Goal: Transaction & Acquisition: Download file/media

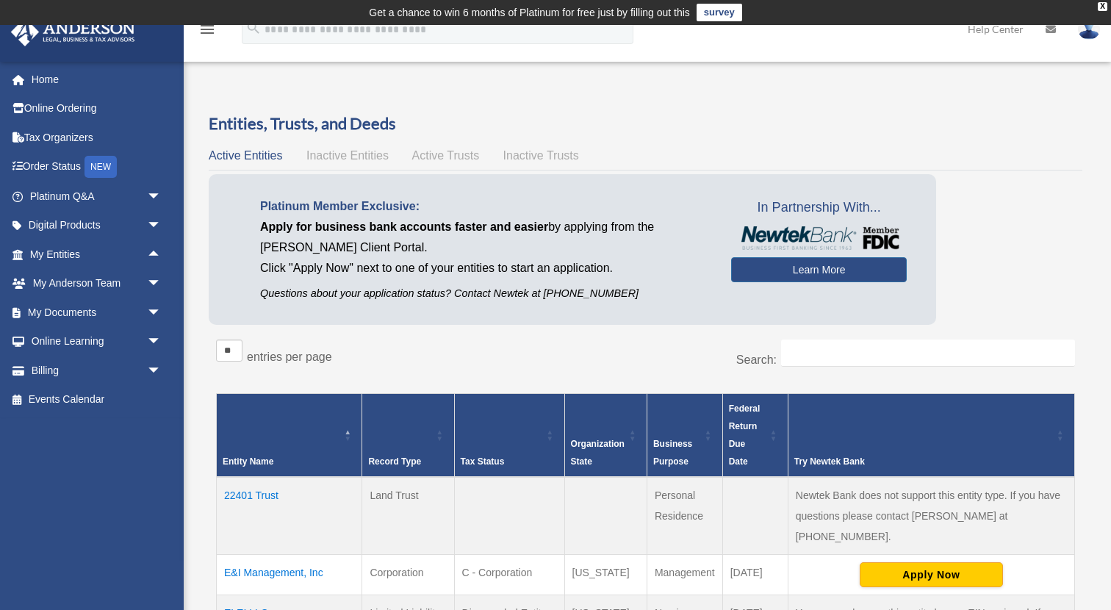
click at [155, 314] on span "arrow_drop_down" at bounding box center [161, 313] width 29 height 30
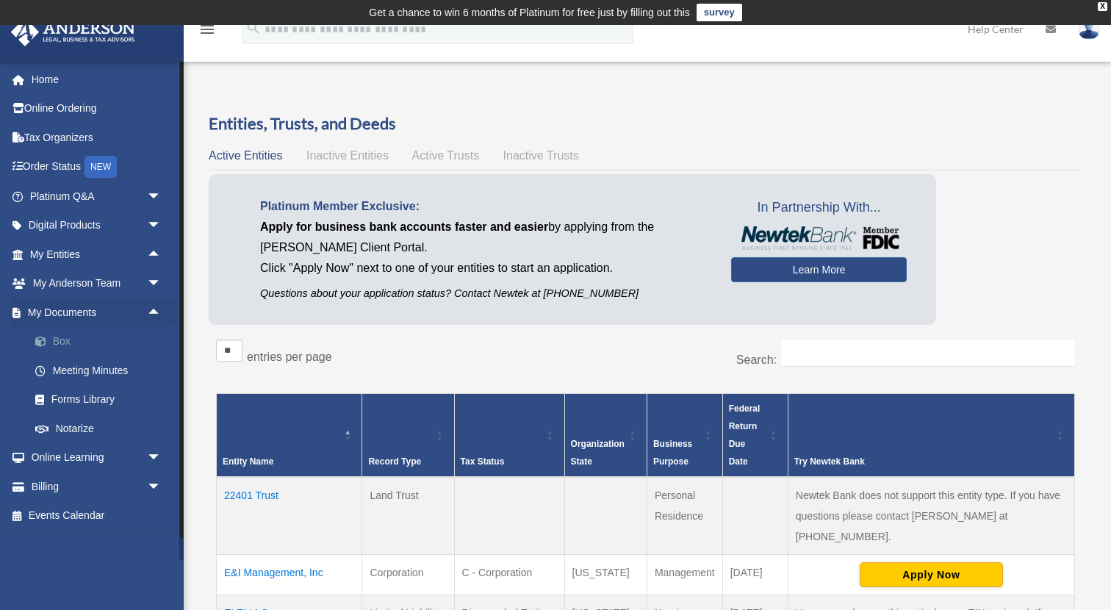
click at [67, 336] on link "Box" at bounding box center [102, 341] width 163 height 29
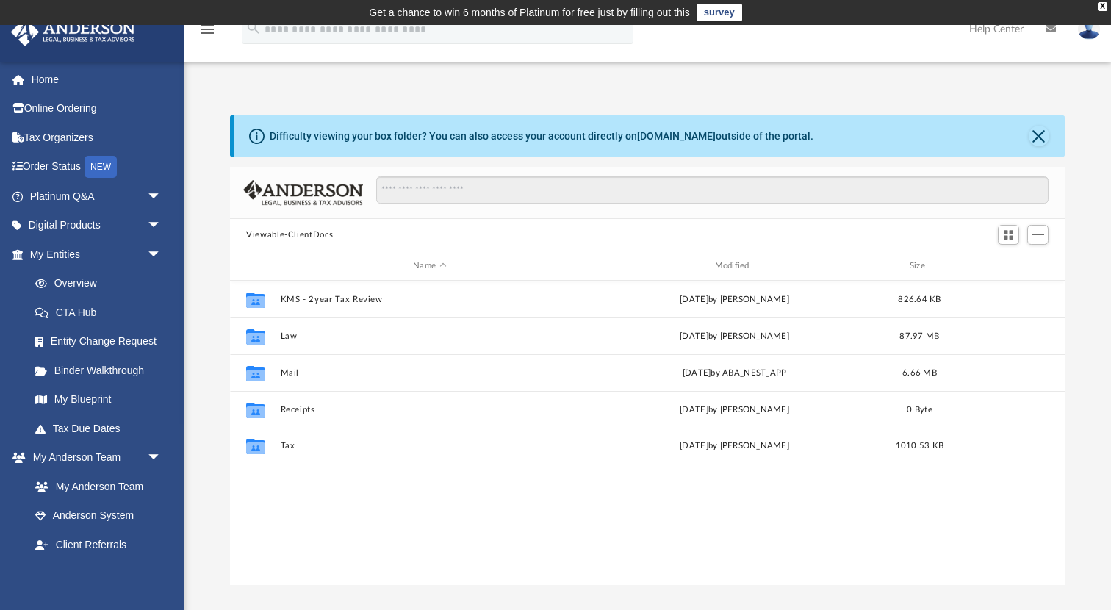
scroll to position [334, 834]
click at [1033, 128] on button "Close" at bounding box center [1038, 136] width 21 height 21
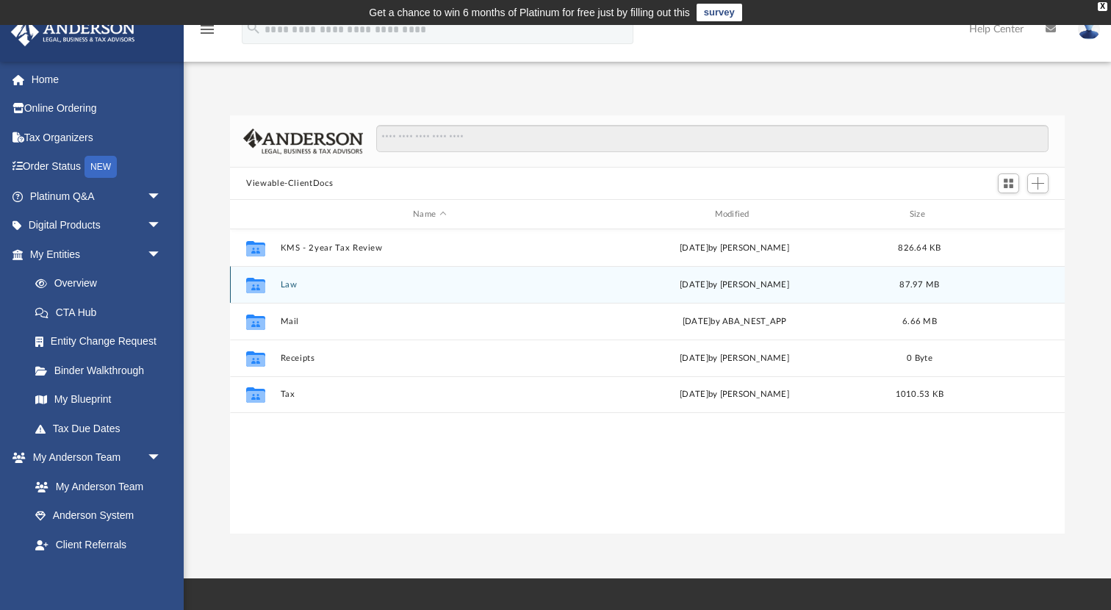
click at [278, 282] on div "Collaborated Folder Law [DATE] by [PERSON_NAME] 87.97 MB" at bounding box center [647, 284] width 834 height 37
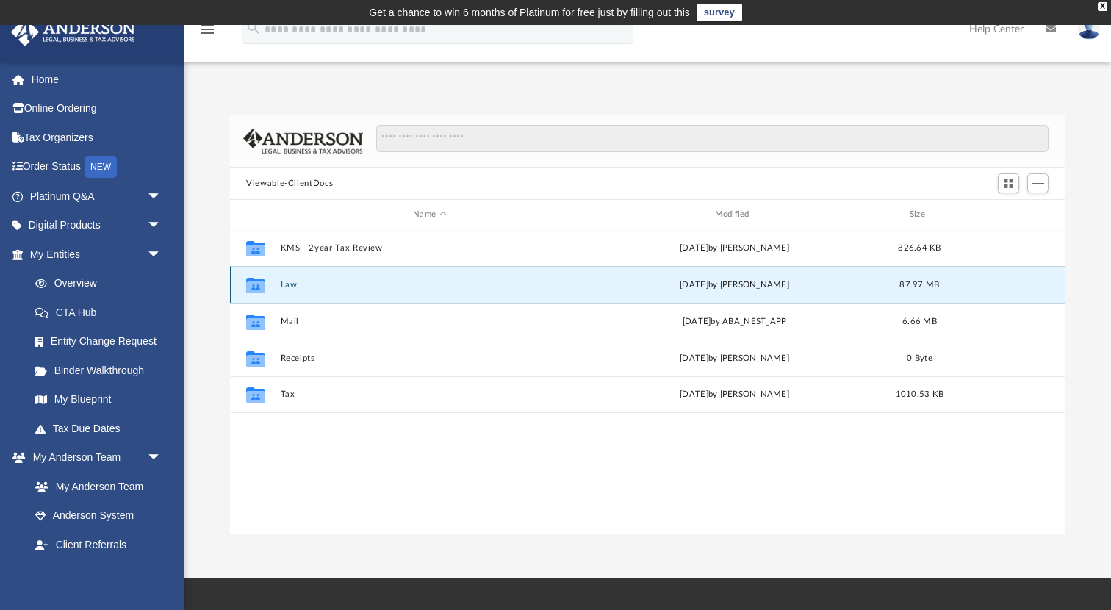
click at [284, 282] on button "Law" at bounding box center [430, 285] width 298 height 10
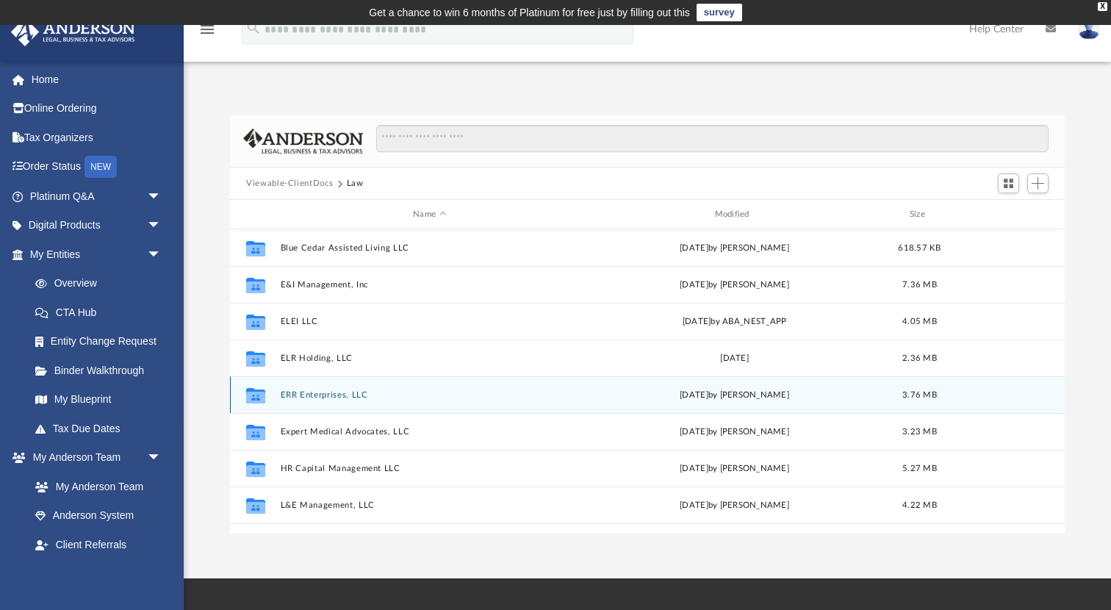
click at [305, 390] on button "ERR Enterprises, LLC" at bounding box center [430, 395] width 298 height 10
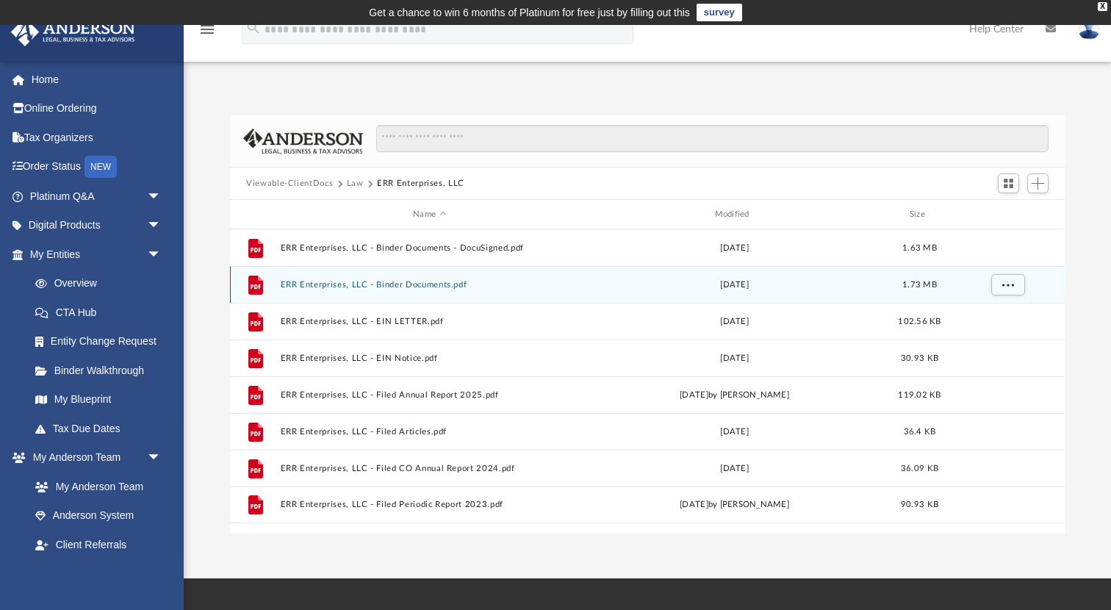
click at [317, 285] on button "ERR Enterprises, LLC - Binder Documents.pdf" at bounding box center [430, 285] width 298 height 10
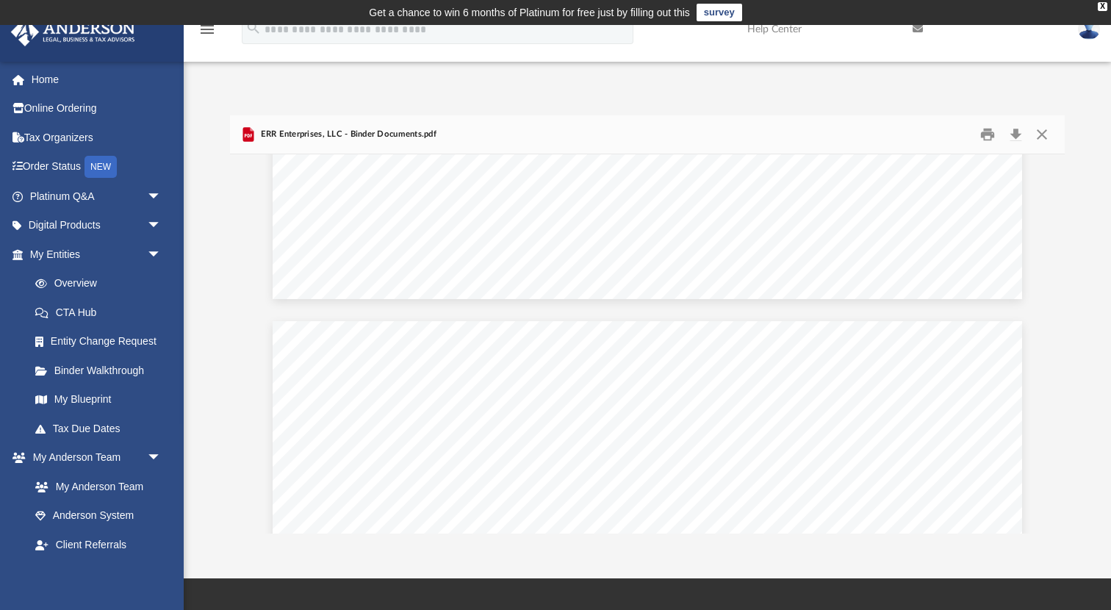
scroll to position [8796, 0]
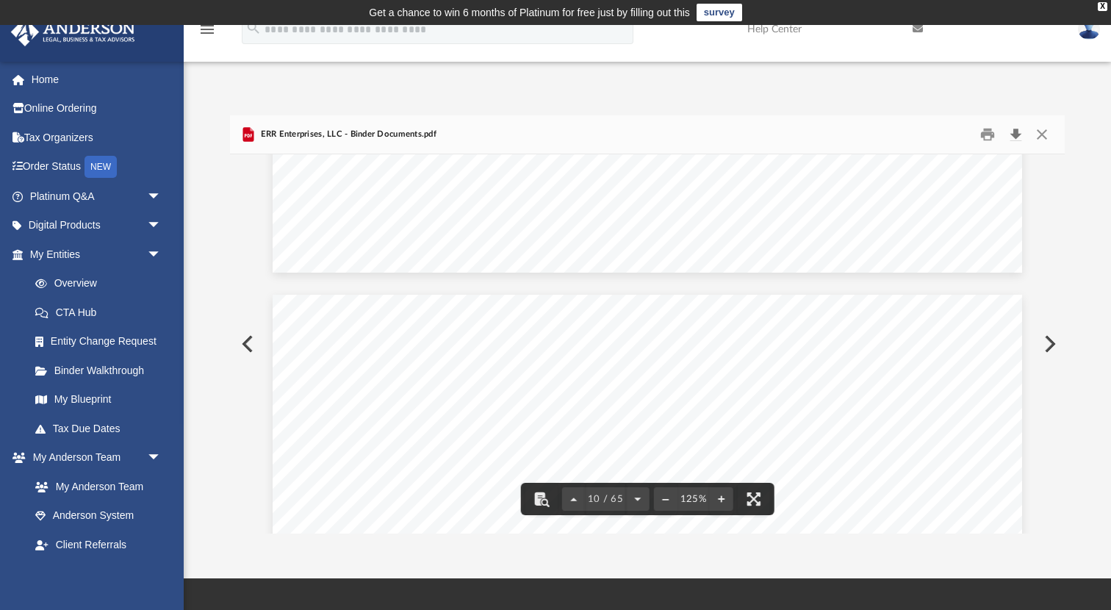
click at [1012, 129] on button "Download" at bounding box center [1015, 134] width 26 height 23
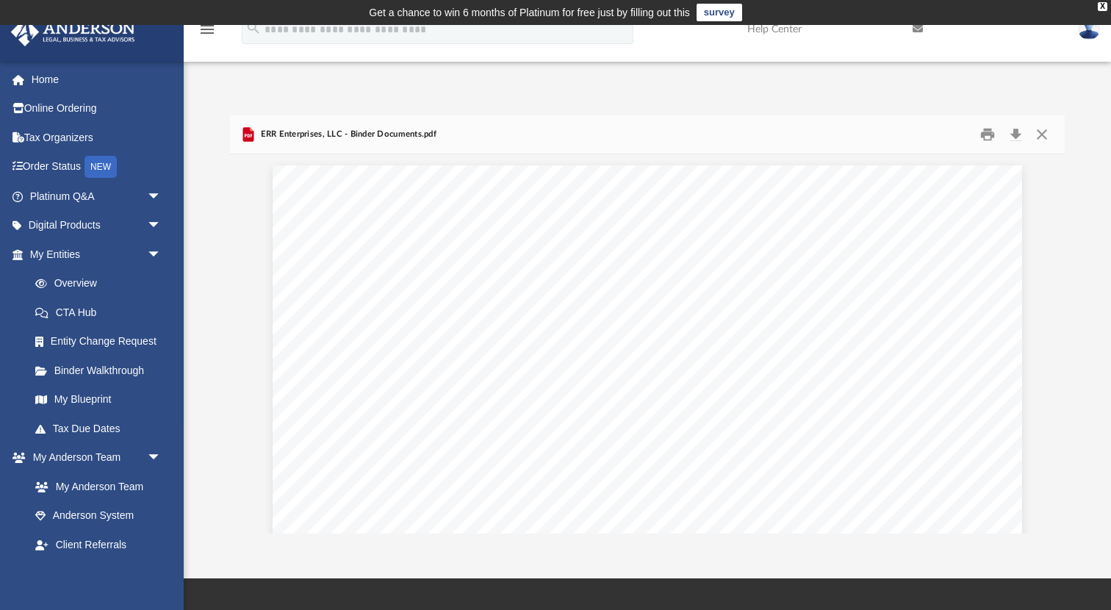
scroll to position [0, 0]
click at [1042, 131] on button "Close" at bounding box center [1041, 134] width 26 height 23
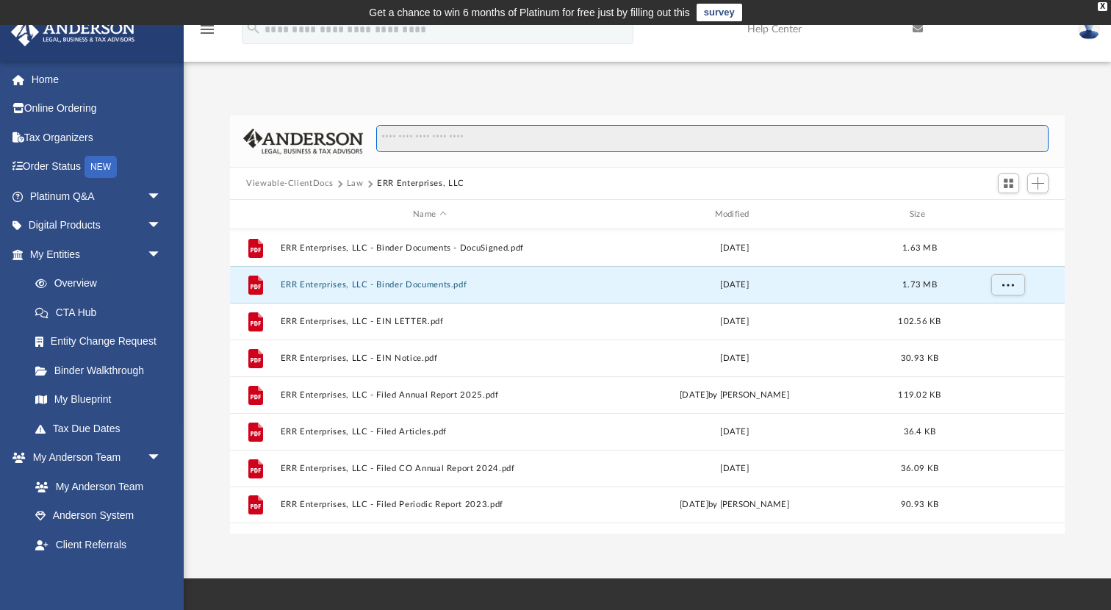
click at [1042, 131] on input "Search files and folders" at bounding box center [712, 139] width 672 height 28
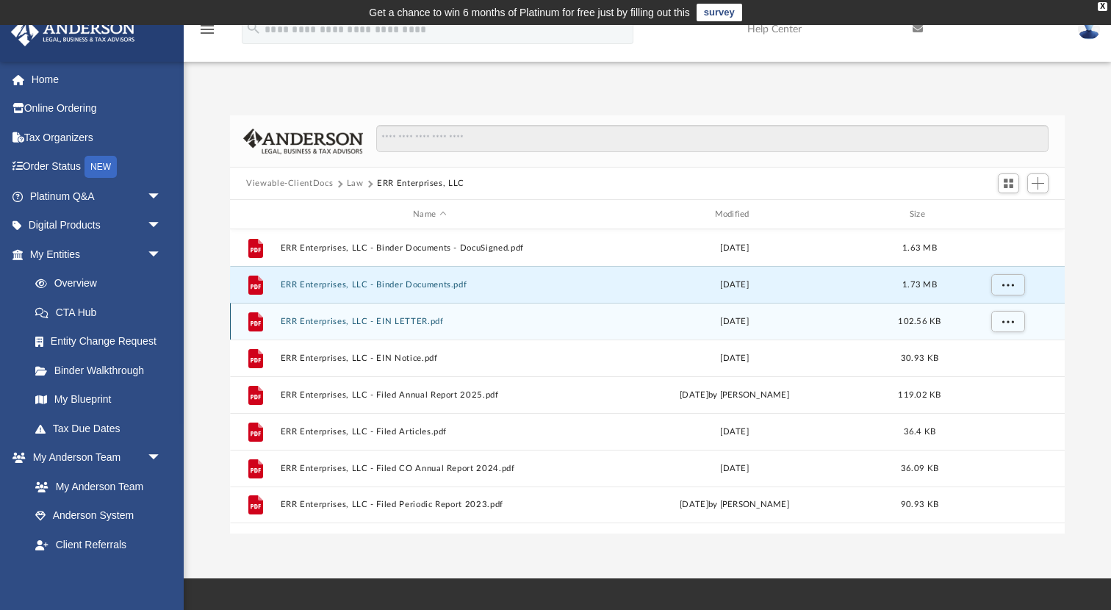
click at [317, 321] on button "ERR Enterprises, LLC - EIN LETTER.pdf" at bounding box center [430, 322] width 298 height 10
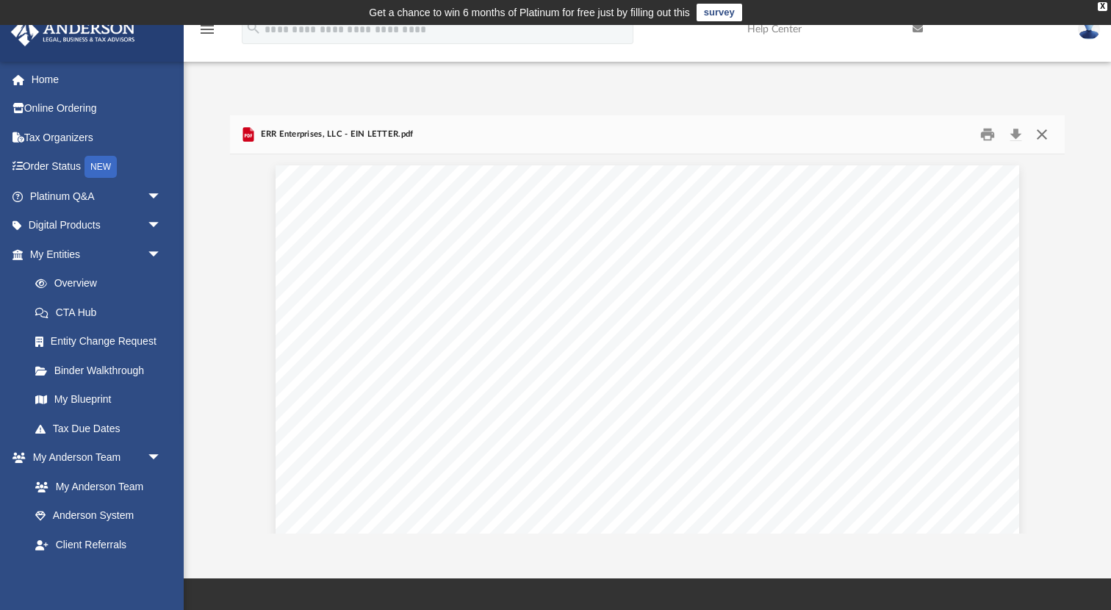
click at [1045, 133] on button "Close" at bounding box center [1041, 134] width 26 height 23
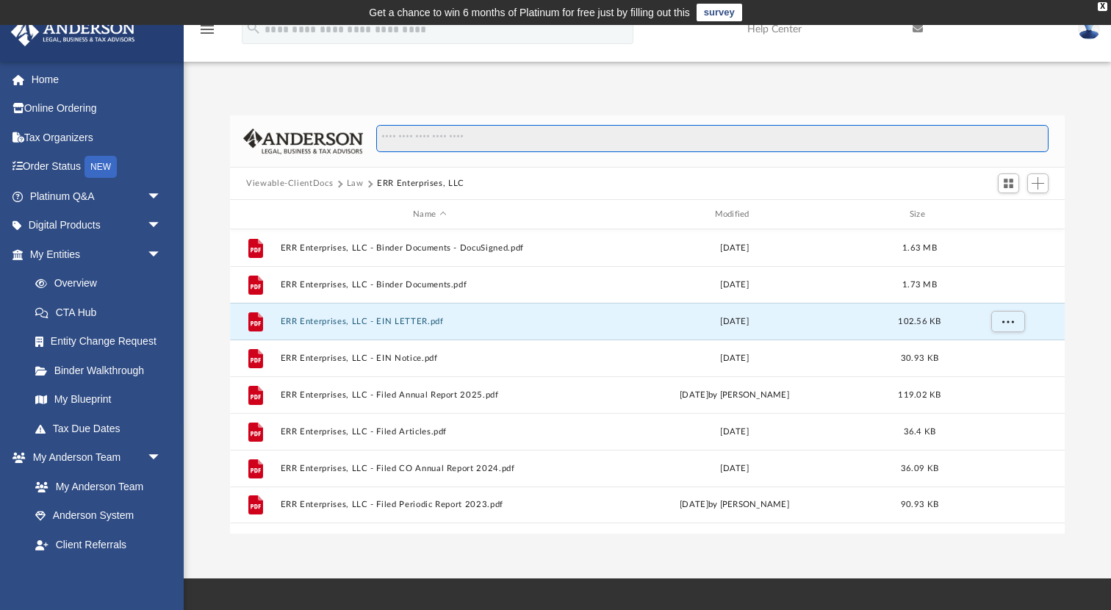
click at [1045, 133] on input "Search files and folders" at bounding box center [712, 139] width 672 height 28
click at [1098, 7] on div "X" at bounding box center [1102, 6] width 10 height 9
